Goal: Find specific page/section: Find specific page/section

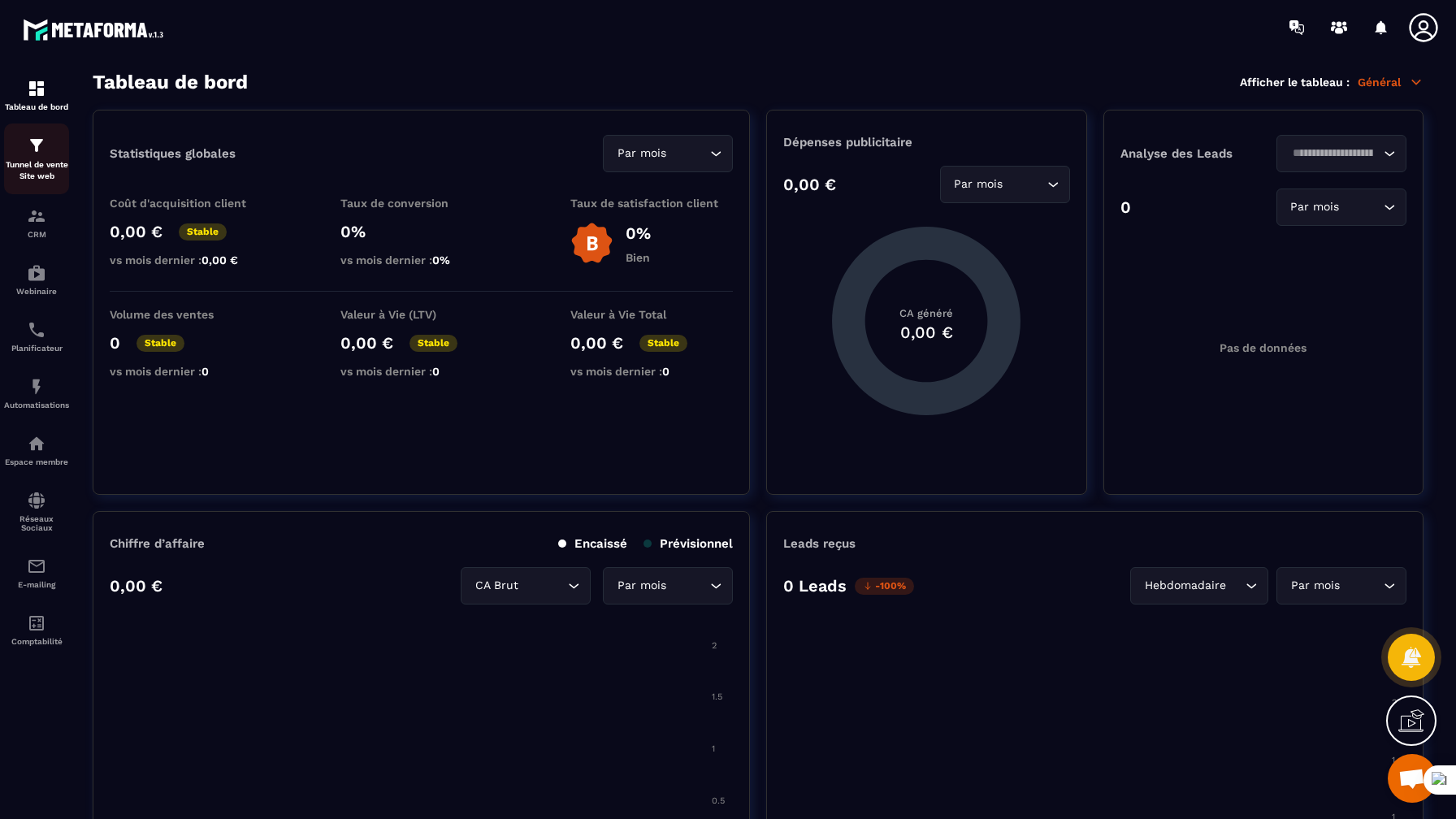
click at [27, 166] on p "Tunnel de vente Site web" at bounding box center [36, 171] width 65 height 23
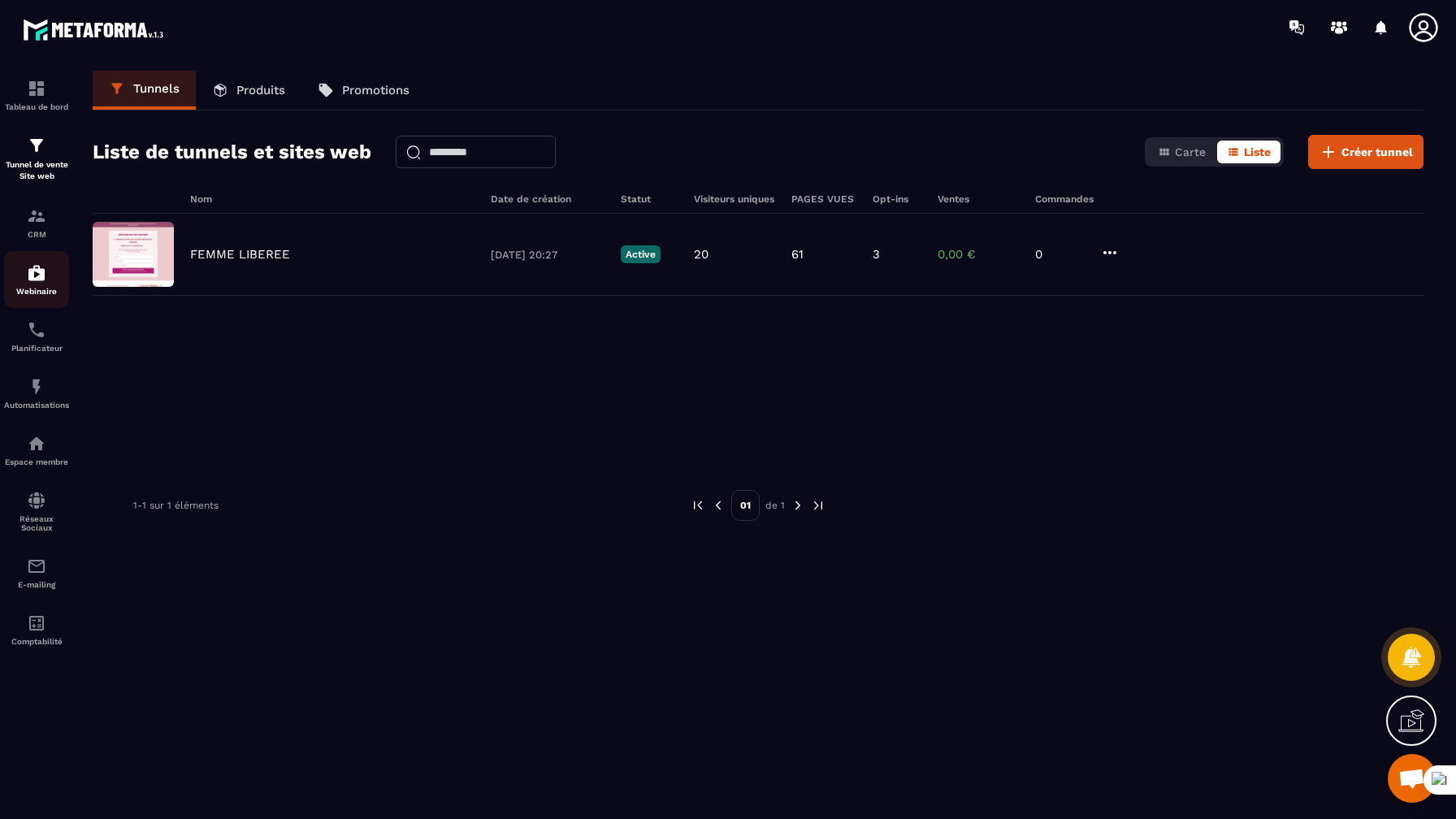
click at [47, 284] on div "Webinaire" at bounding box center [36, 280] width 65 height 33
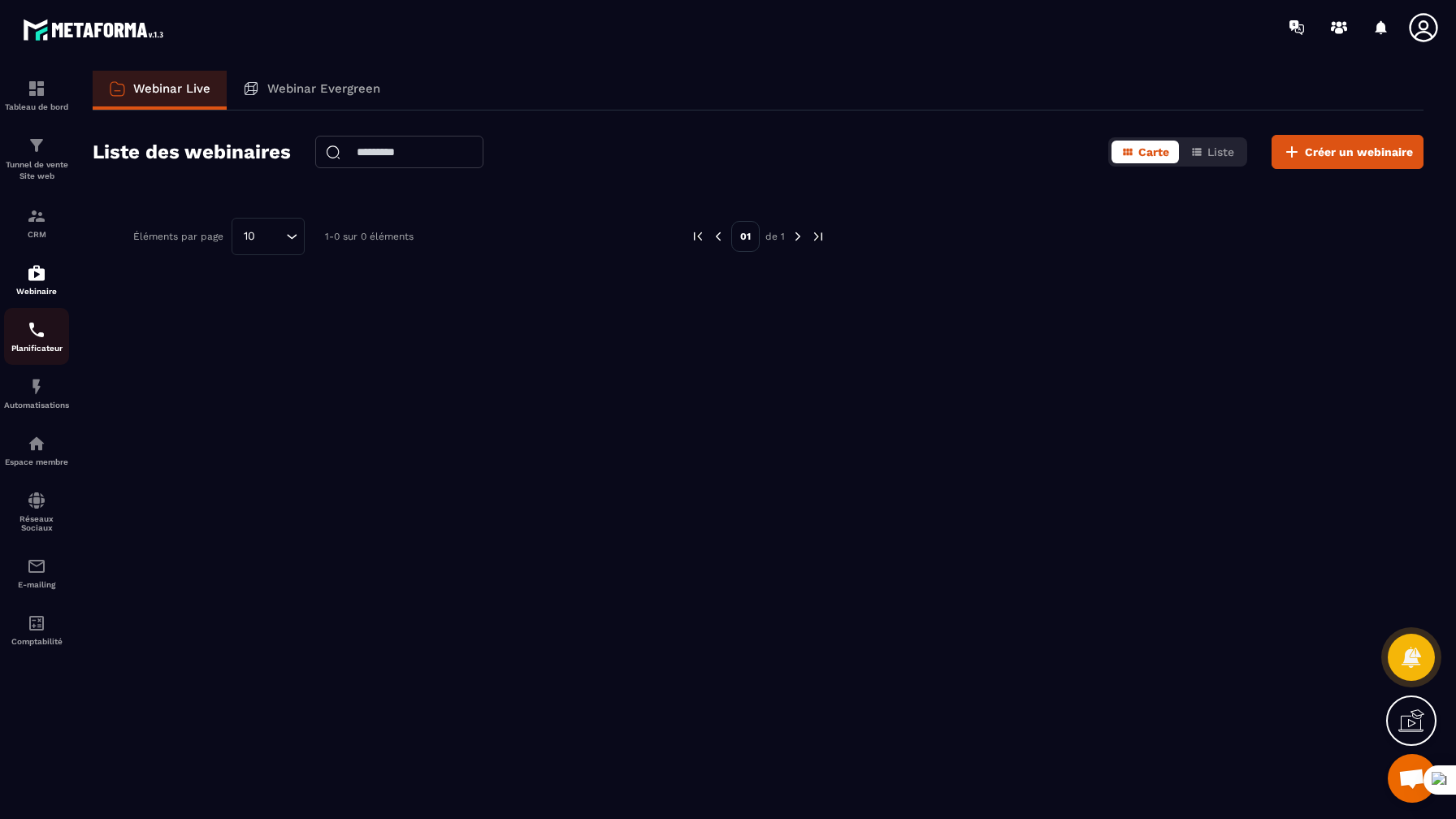
click at [36, 348] on p "Planificateur" at bounding box center [36, 347] width 65 height 9
